Goal: Navigation & Orientation: Find specific page/section

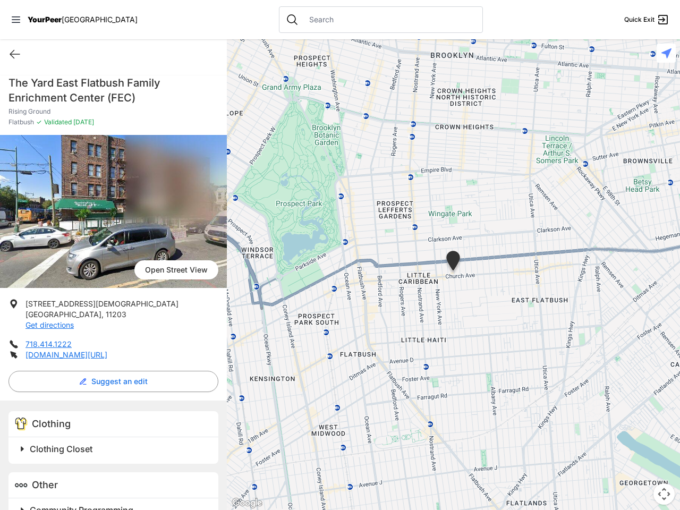
click at [16, 20] on icon at bounding box center [16, 19] width 9 height 6
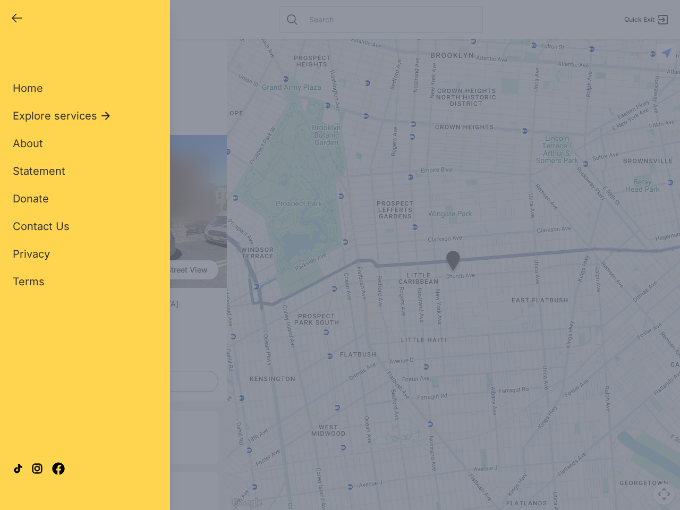
click at [15, 54] on div "Home Explore services About Statement Donate Contact Us Privacy Terms" at bounding box center [85, 168] width 145 height 242
click at [111, 382] on div "Single Adult Families Soup Kitchen Food Pantry Toiletries Restrooms Showers Lau…" at bounding box center [85, 243] width 145 height 393
click at [22, 449] on div at bounding box center [85, 468] width 145 height 57
click at [115, 449] on div at bounding box center [85, 468] width 145 height 57
click at [22, 506] on div "Close panel YourPeer [GEOGRAPHIC_DATA] Quick Exit Single Adult Families Soup Ki…" at bounding box center [85, 255] width 170 height 510
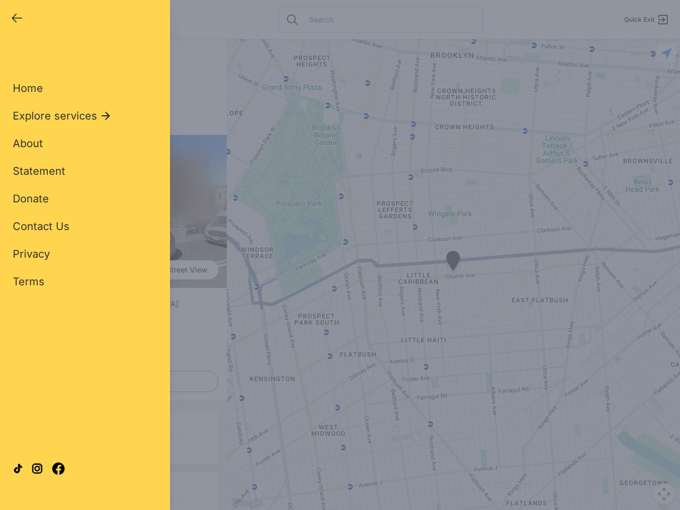
click at [115, 507] on div "Close panel YourPeer [GEOGRAPHIC_DATA] Quick Exit Single Adult Families Soup Ki…" at bounding box center [85, 255] width 170 height 510
click at [453, 275] on div "Close panel YourPeer [GEOGRAPHIC_DATA] Quick Exit Single Adult Families Soup Ki…" at bounding box center [340, 255] width 680 height 510
